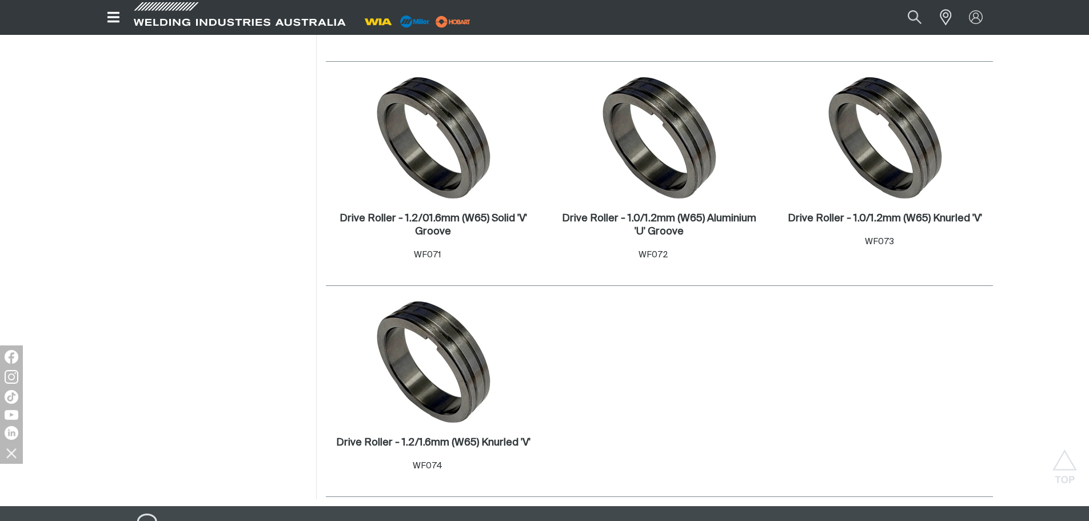
scroll to position [1715, 0]
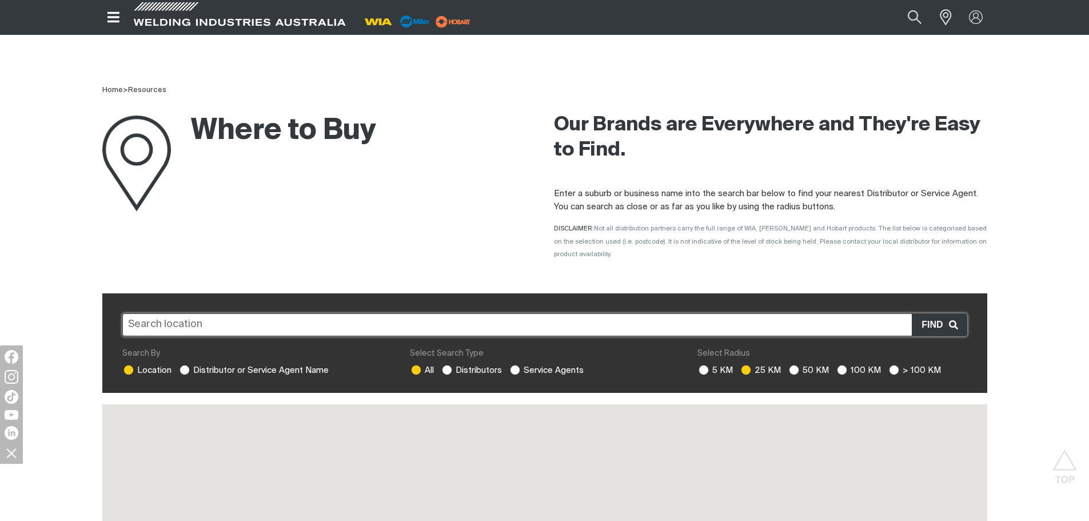
scroll to position [457, 0]
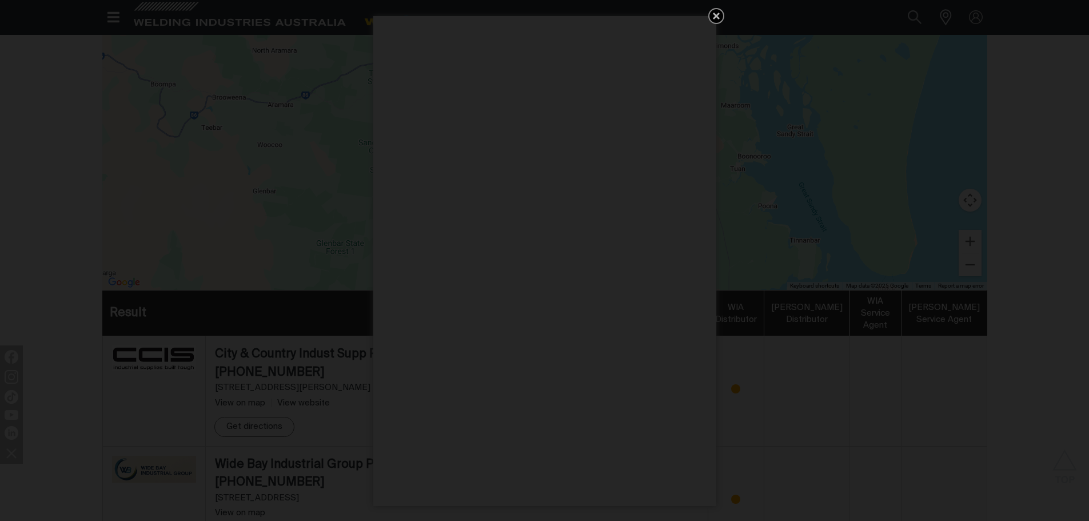
click at [714, 14] on icon "Get 5 WIA Welding Guides Free!" at bounding box center [716, 16] width 7 height 7
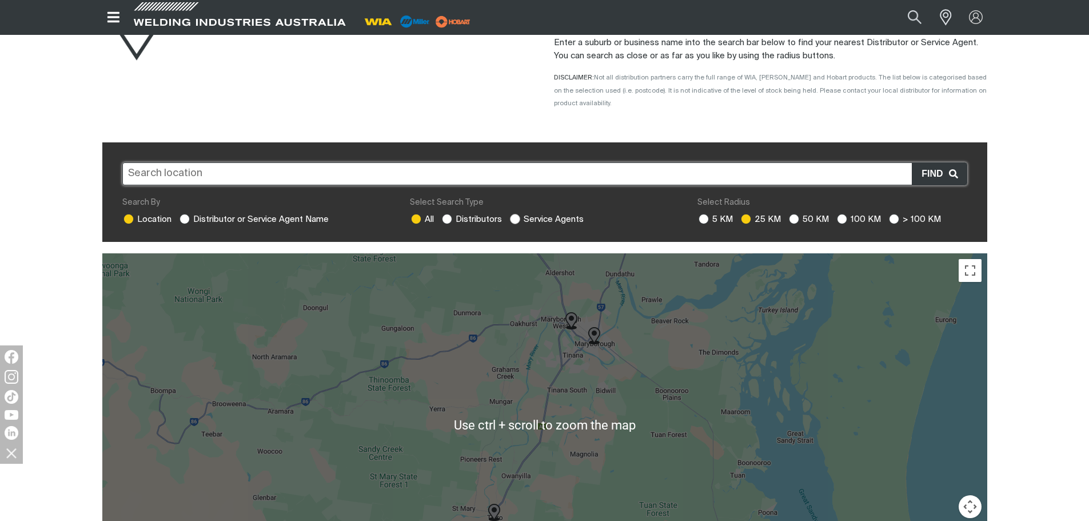
scroll to position [114, 0]
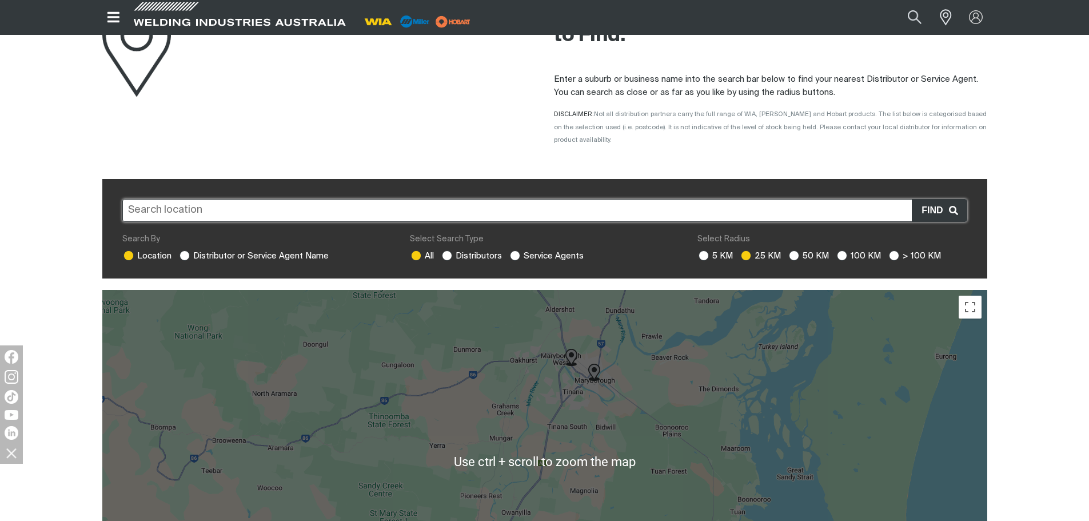
click at [269, 201] on input "text" at bounding box center [544, 210] width 845 height 23
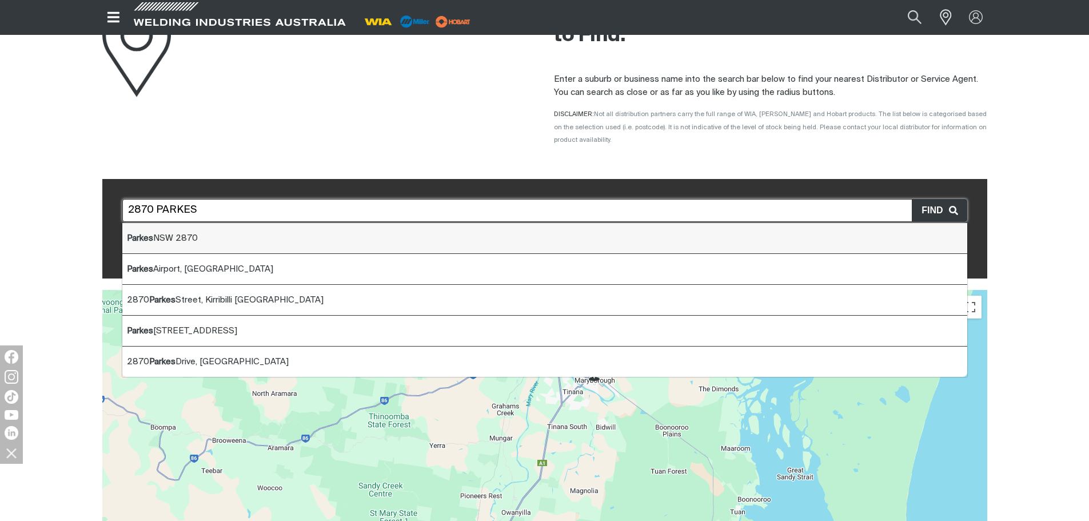
click at [211, 231] on li "[GEOGRAPHIC_DATA]" at bounding box center [544, 238] width 845 height 31
type input "[GEOGRAPHIC_DATA]"
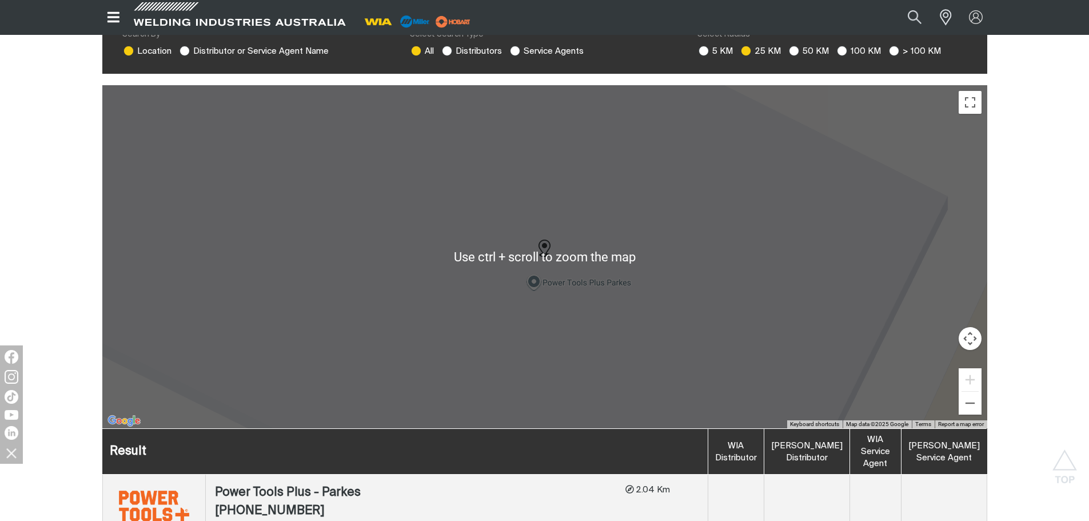
scroll to position [286, 0]
